Goal: Information Seeking & Learning: Learn about a topic

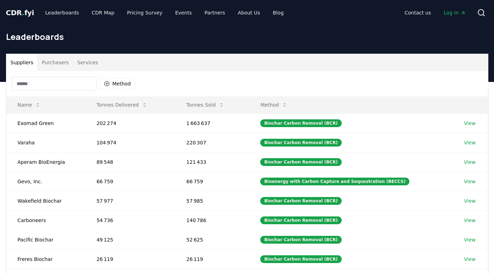
scroll to position [35, 0]
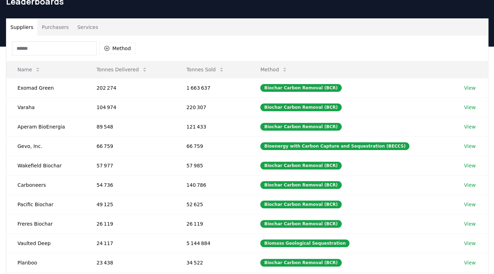
click at [29, 46] on input at bounding box center [54, 48] width 85 height 14
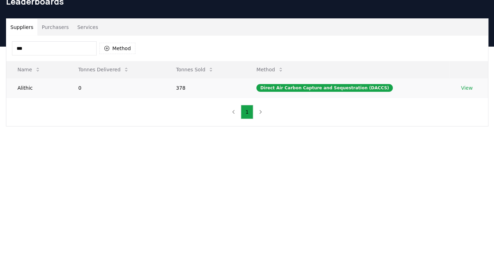
type input "***"
click at [33, 85] on td "Alithic" at bounding box center [36, 87] width 61 height 19
click at [465, 88] on link "View" at bounding box center [467, 87] width 12 height 7
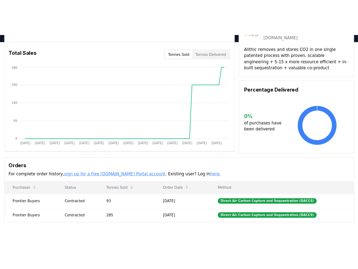
scroll to position [42, 0]
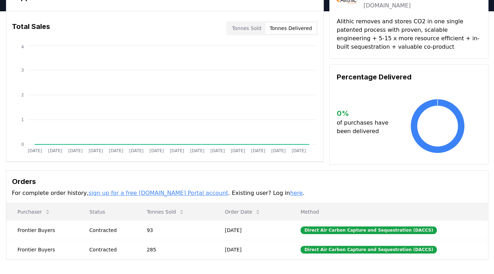
click at [296, 27] on button "Tonnes Delivered" at bounding box center [291, 28] width 51 height 11
